Goal: Complete application form

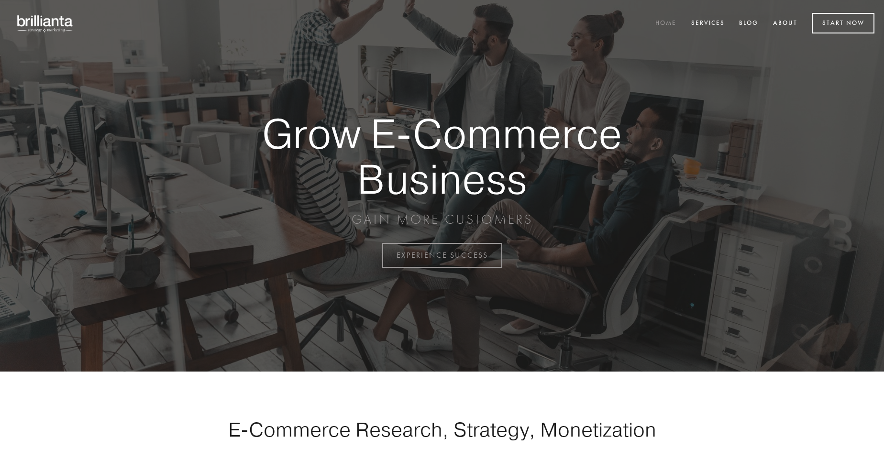
scroll to position [2507, 0]
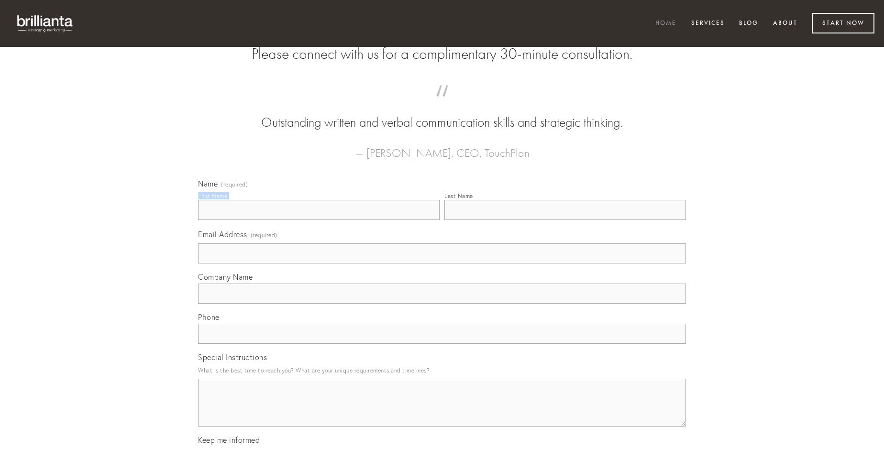
type input "[PERSON_NAME]"
click at [565, 220] on input "Last Name" at bounding box center [565, 210] width 242 height 20
type input "[PERSON_NAME]"
click at [442, 264] on input "Email Address (required)" at bounding box center [442, 253] width 488 height 20
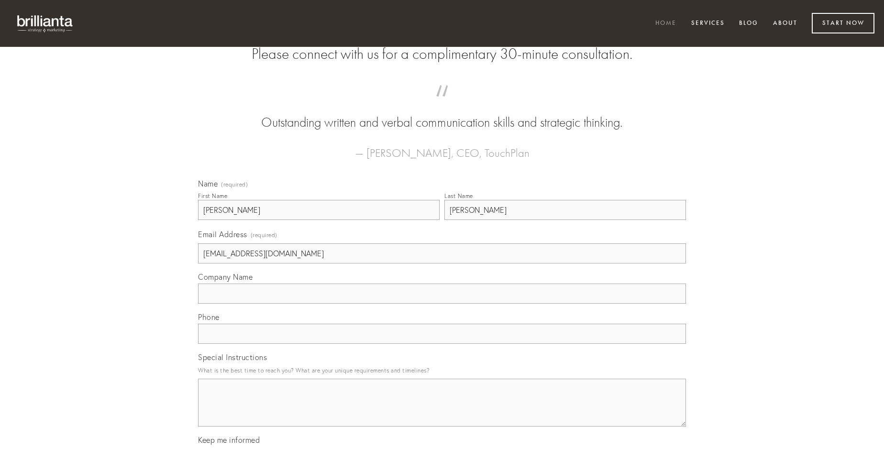
type input "[EMAIL_ADDRESS][DOMAIN_NAME]"
click at [442, 304] on input "Company Name" at bounding box center [442, 294] width 488 height 20
type input "tristis"
click at [442, 344] on input "text" at bounding box center [442, 334] width 488 height 20
click at [442, 411] on textarea "Special Instructions" at bounding box center [442, 403] width 488 height 48
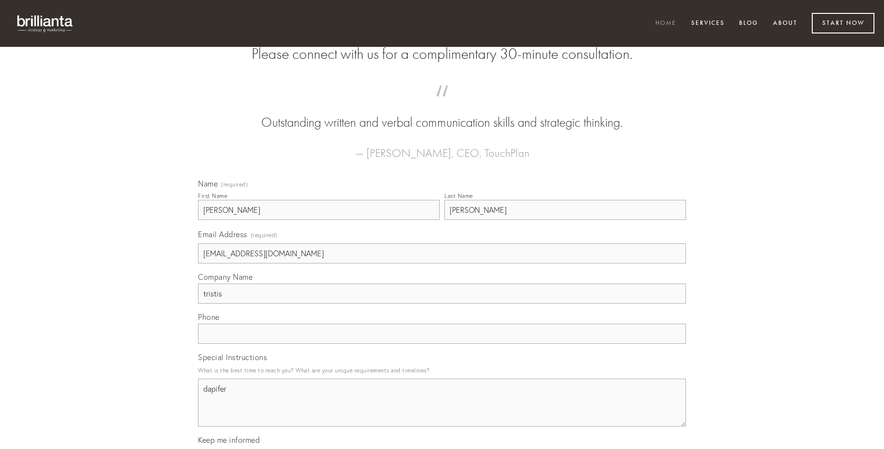
type textarea "dapifer"
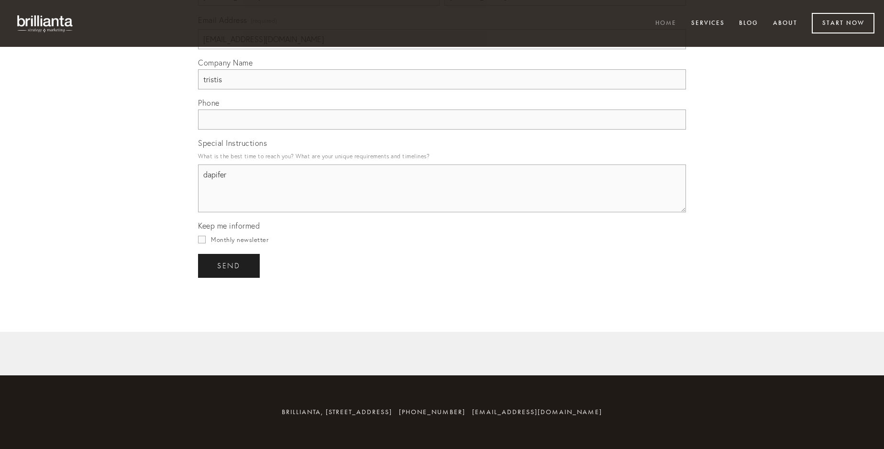
click at [230, 265] on span "send" at bounding box center [228, 266] width 23 height 9
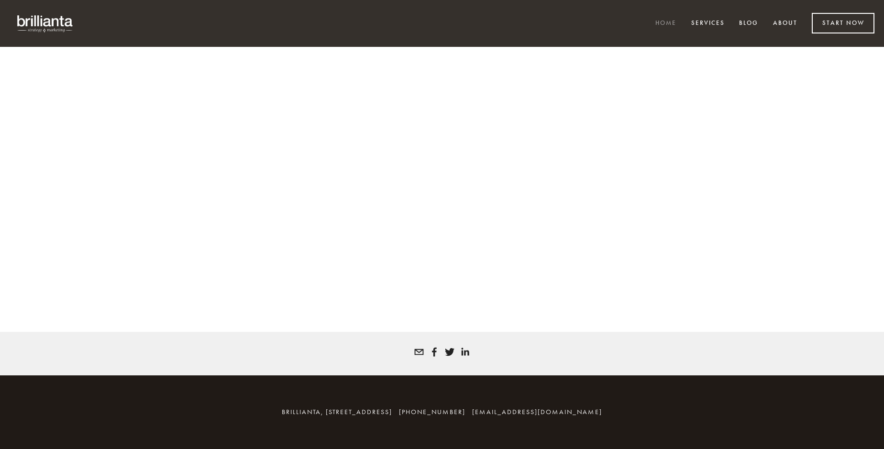
scroll to position [2494, 0]
